Goal: Navigation & Orientation: Find specific page/section

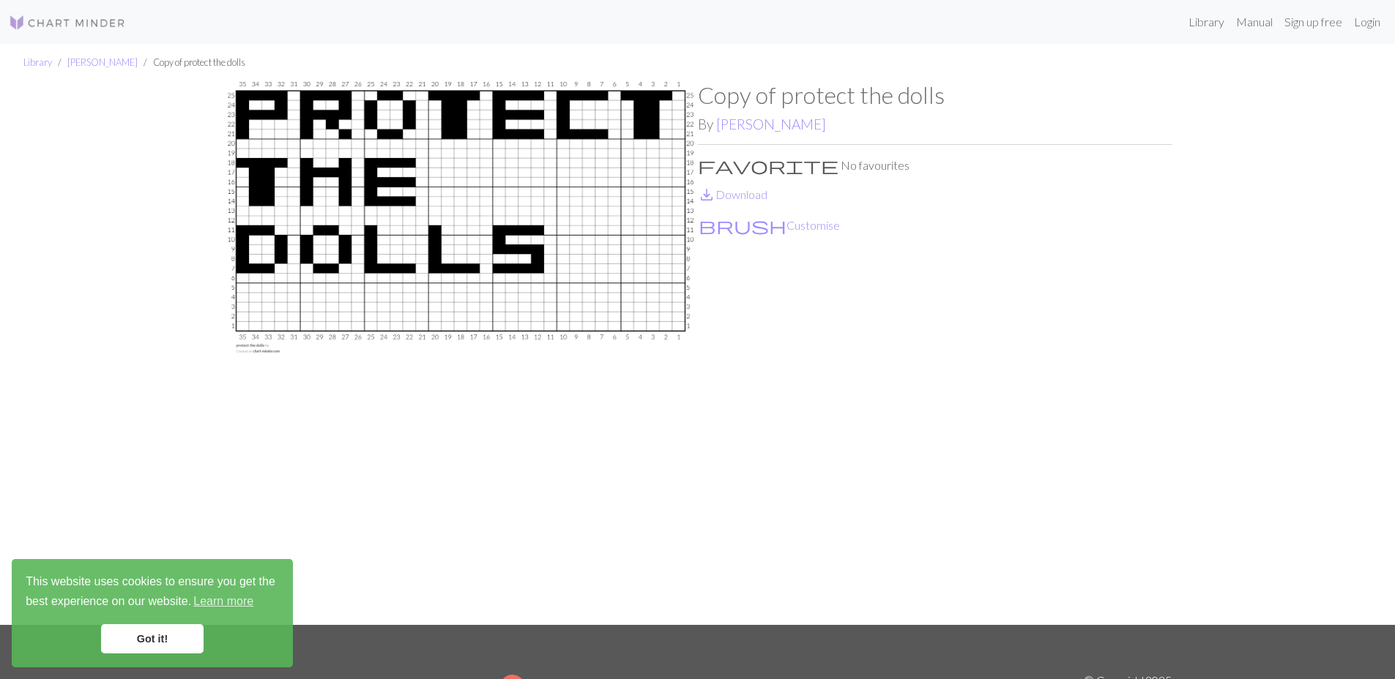
click at [152, 644] on link "Got it!" at bounding box center [152, 638] width 102 height 29
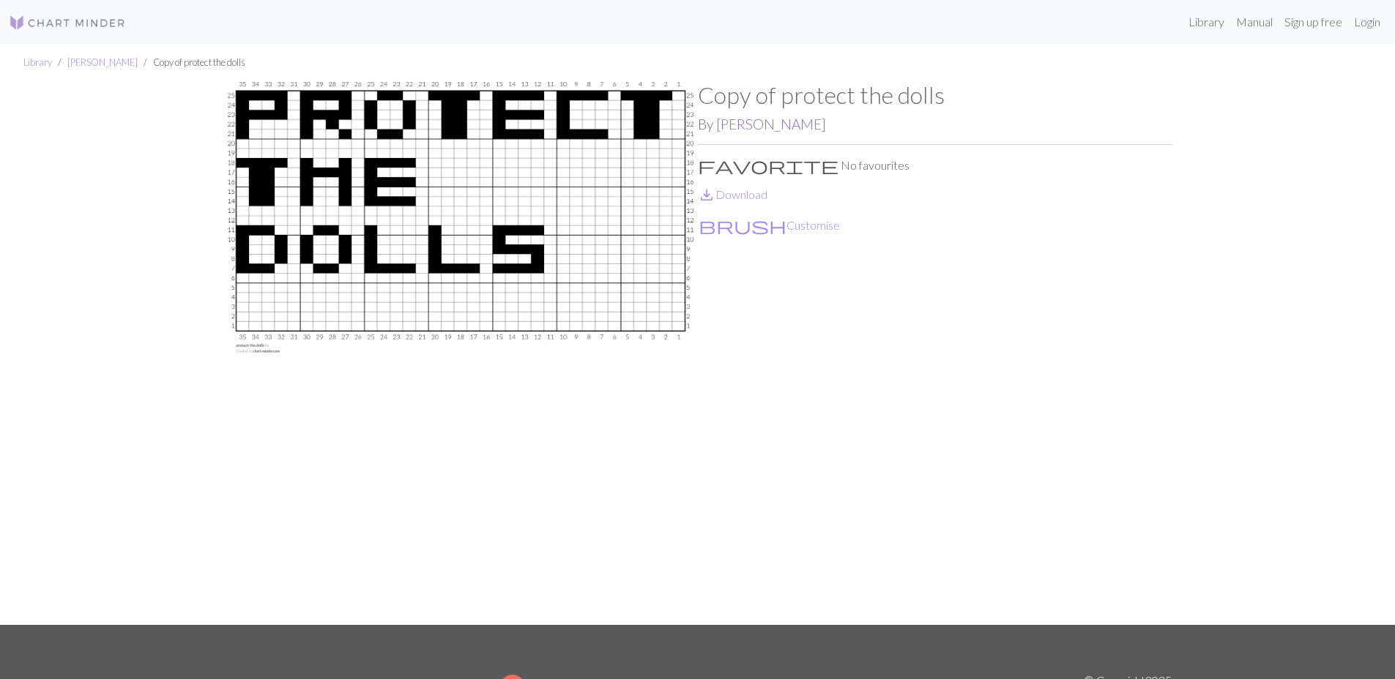
click at [783, 127] on link "[PERSON_NAME]" at bounding box center [771, 124] width 110 height 17
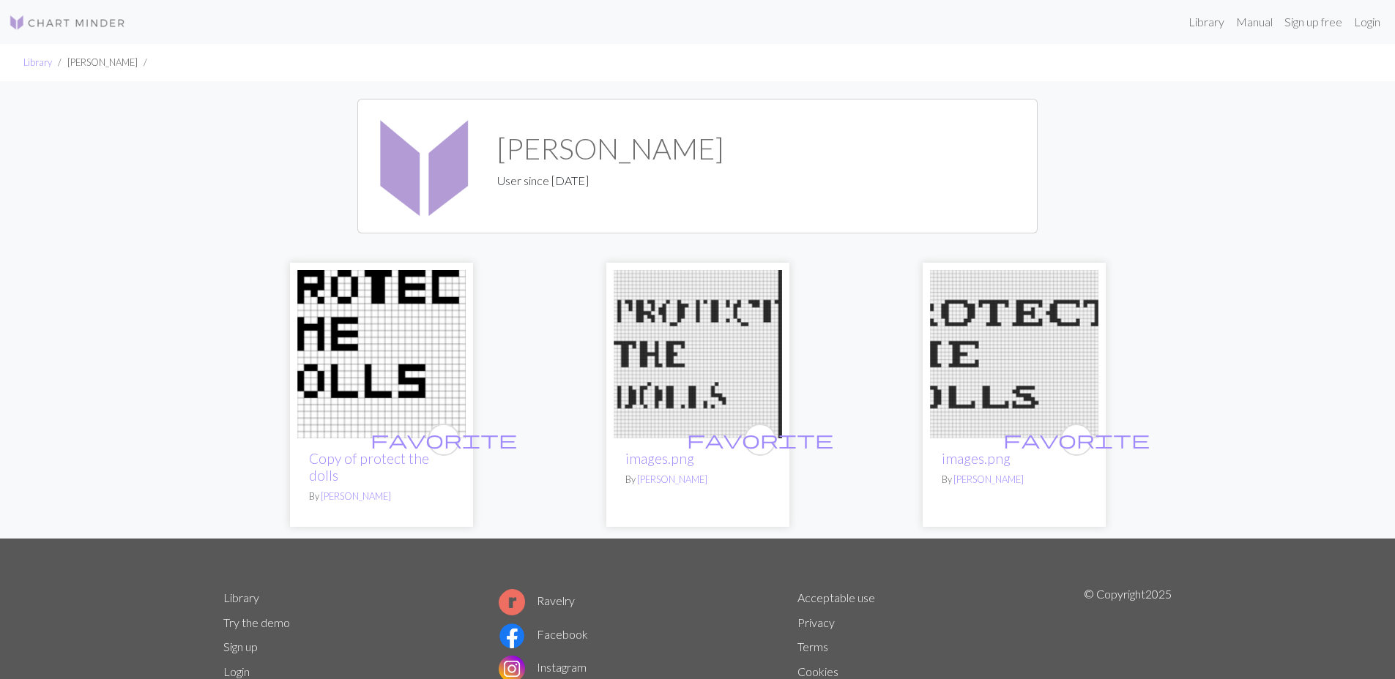
click at [56, 27] on img at bounding box center [67, 23] width 117 height 18
